Goal: Find specific page/section: Find specific page/section

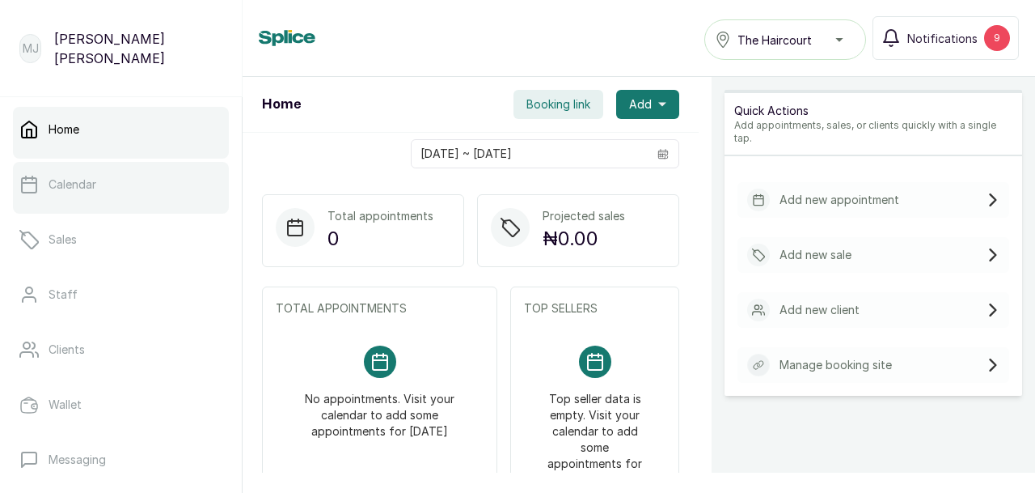
click at [81, 200] on link "Calendar" at bounding box center [121, 184] width 216 height 45
